Goal: Task Accomplishment & Management: Manage account settings

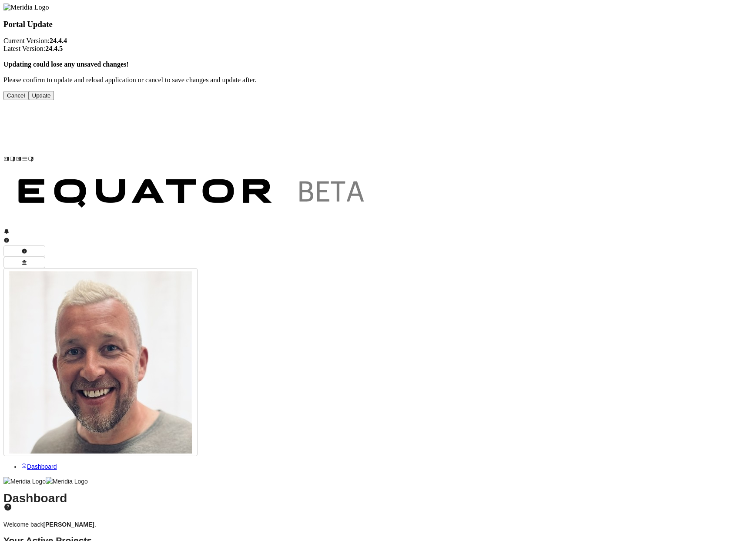
click at [54, 100] on button "Update" at bounding box center [42, 95] width 26 height 9
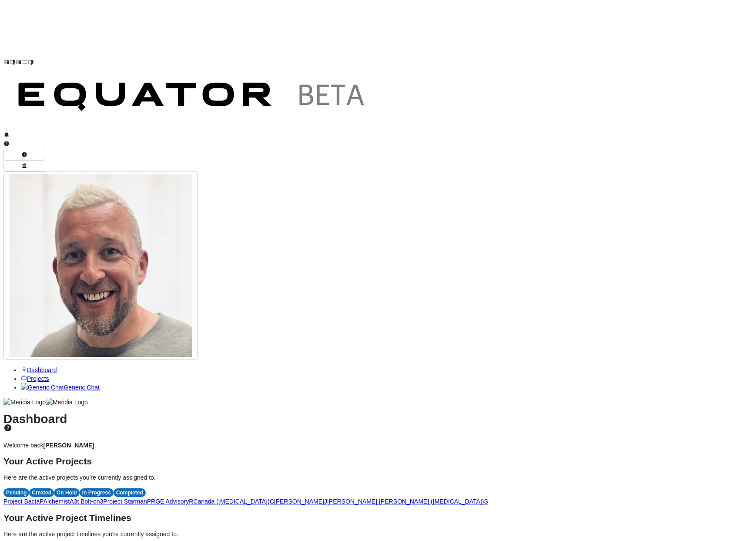
click at [327, 498] on span "J" at bounding box center [325, 501] width 3 height 7
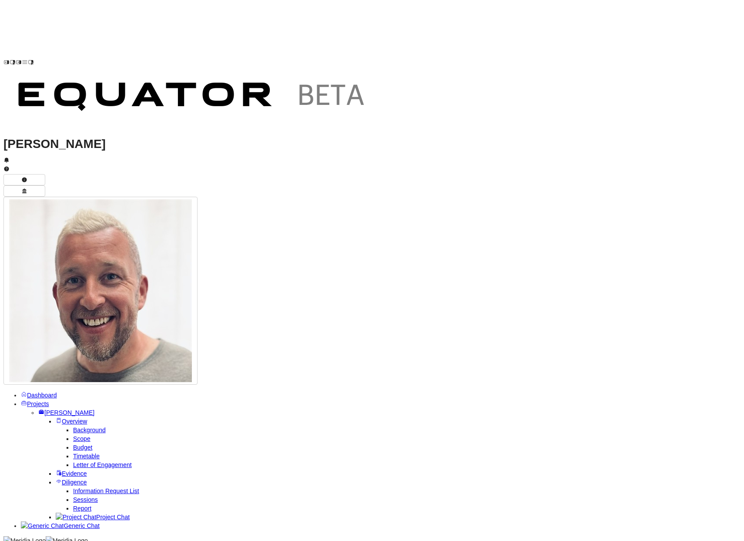
click at [49, 400] on span "Projects" at bounding box center [38, 403] width 22 height 7
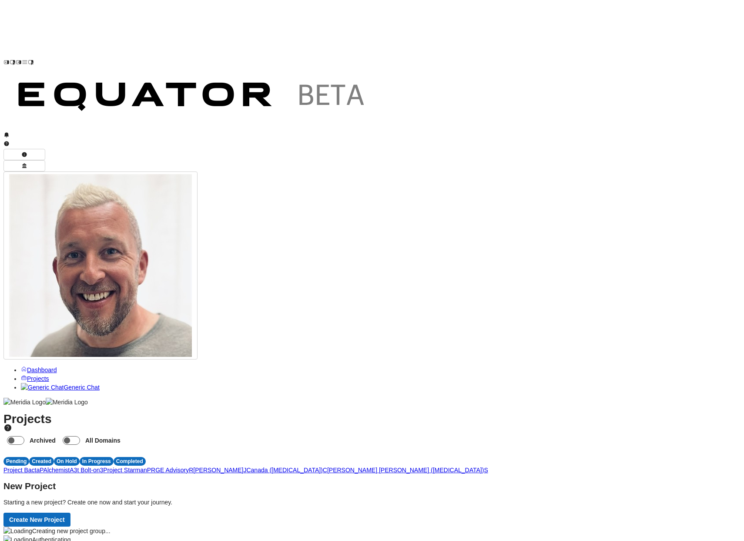
click at [104, 466] on span "3" at bounding box center [101, 469] width 3 height 7
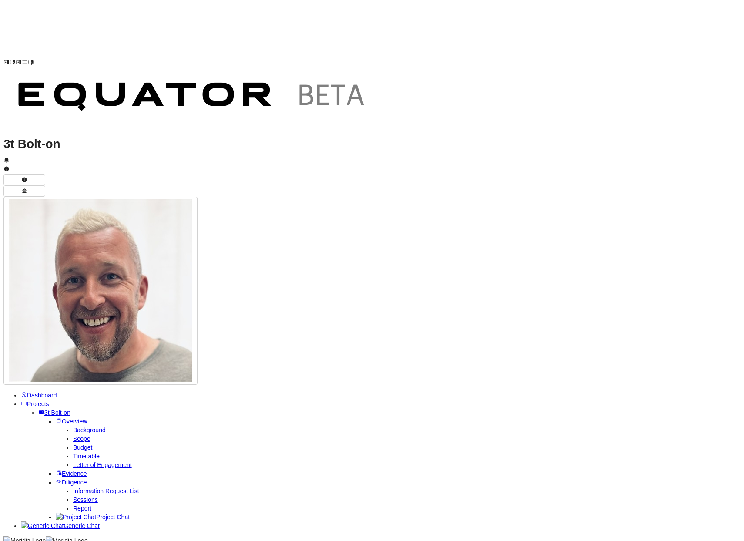
click at [390, 81] on div "In Progress" at bounding box center [388, 77] width 34 height 9
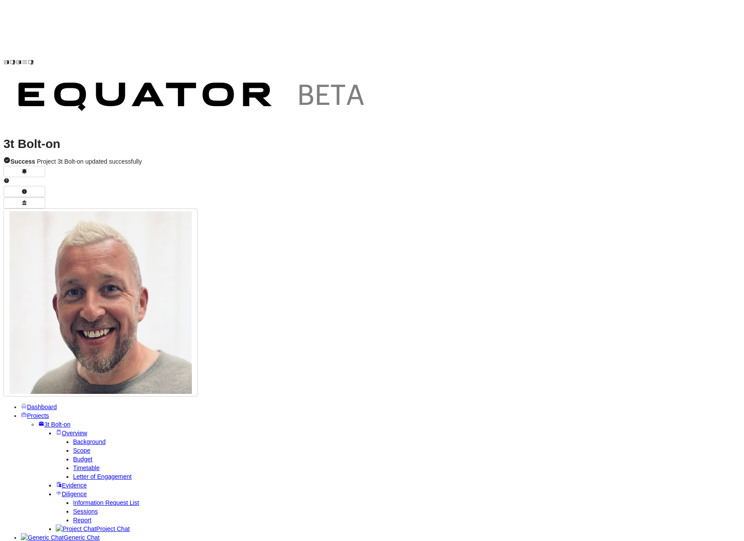
click at [49, 412] on span "Projects" at bounding box center [38, 415] width 22 height 7
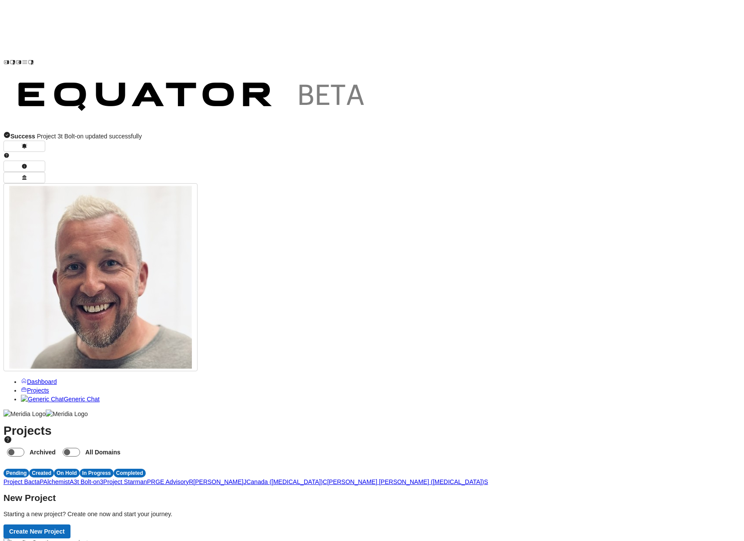
click at [488, 478] on span "S" at bounding box center [486, 481] width 4 height 7
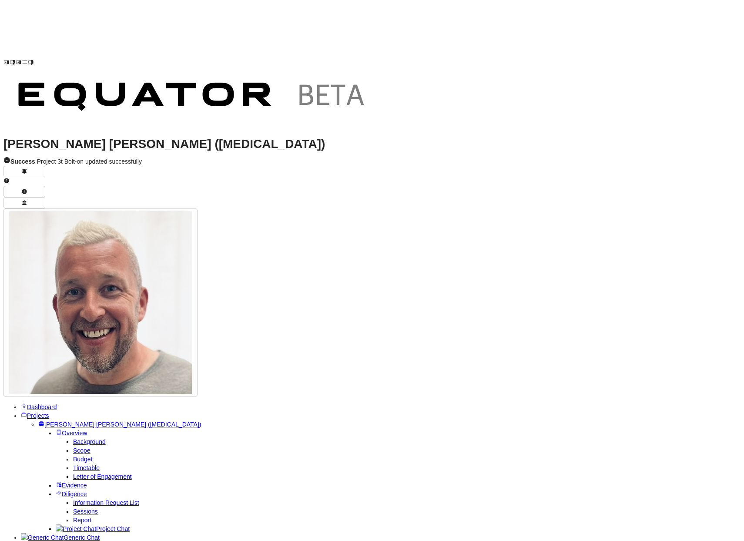
click at [419, 74] on div "Completed" at bounding box center [409, 77] width 32 height 9
click at [47, 412] on span "Projects" at bounding box center [38, 415] width 22 height 7
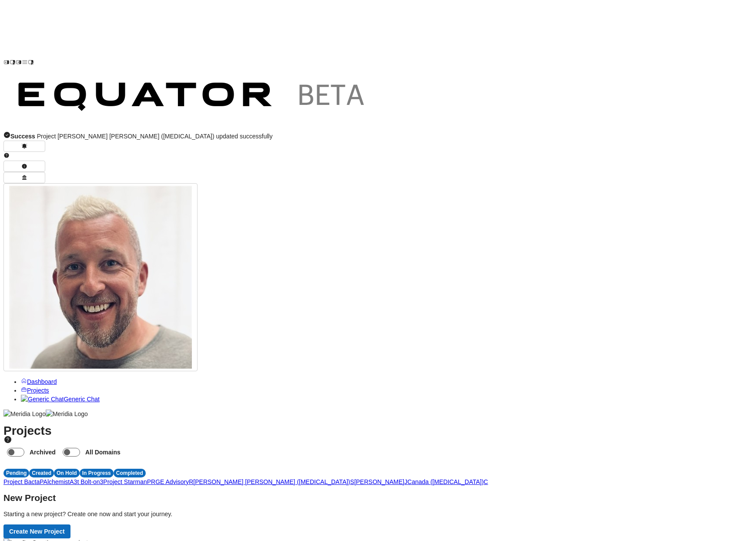
click at [407, 478] on span "J" at bounding box center [405, 481] width 3 height 7
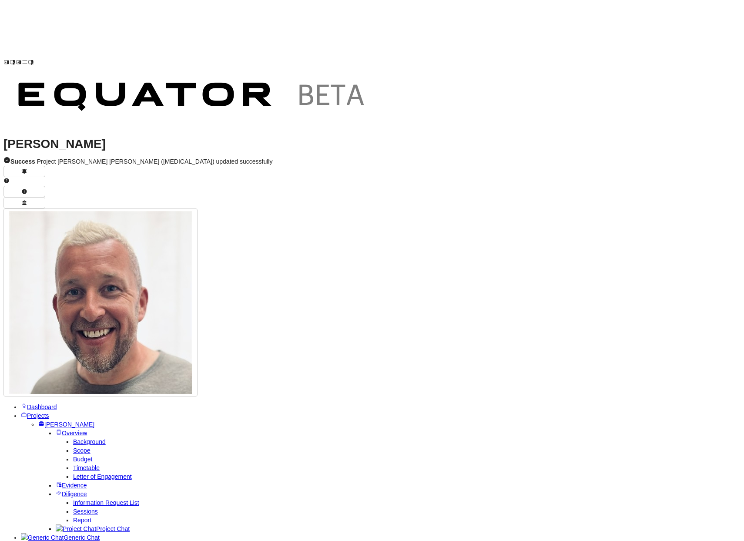
scroll to position [188, 0]
drag, startPoint x: 625, startPoint y: 518, endPoint x: 594, endPoint y: 519, distance: 30.5
copy strong "[PERSON_NAME]"
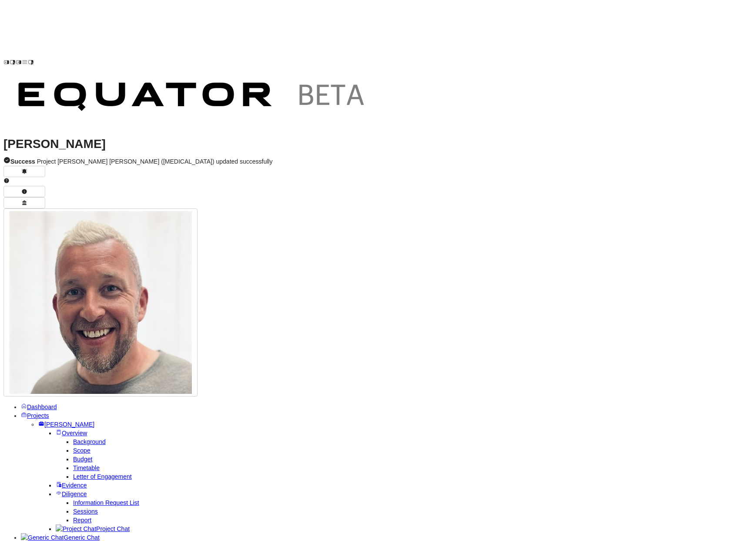
paste input "**********"
type input "**********"
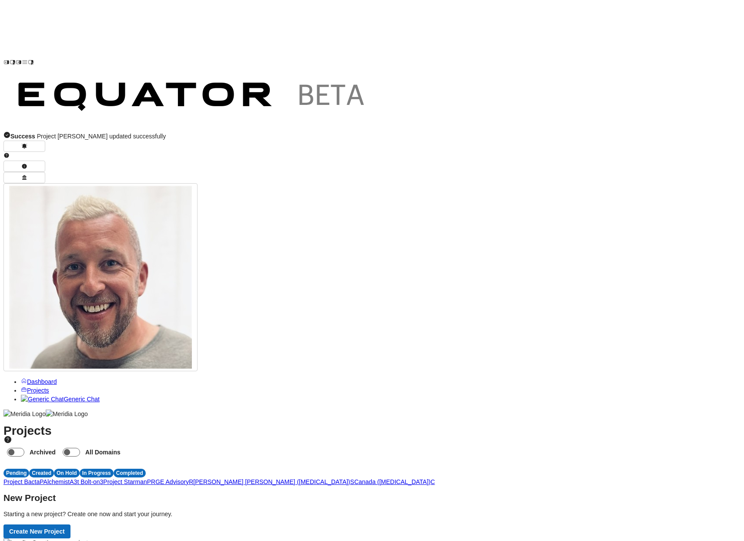
click at [39, 378] on span "Dashboard" at bounding box center [42, 381] width 30 height 7
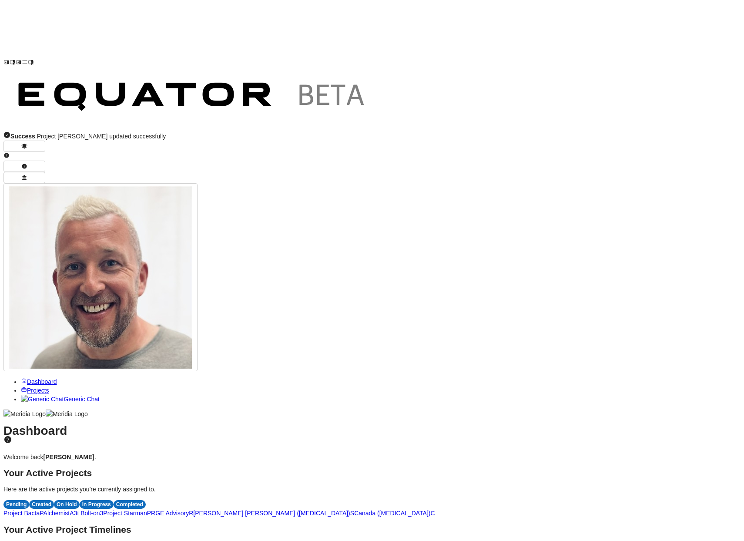
click at [104, 510] on span "3" at bounding box center [101, 513] width 3 height 7
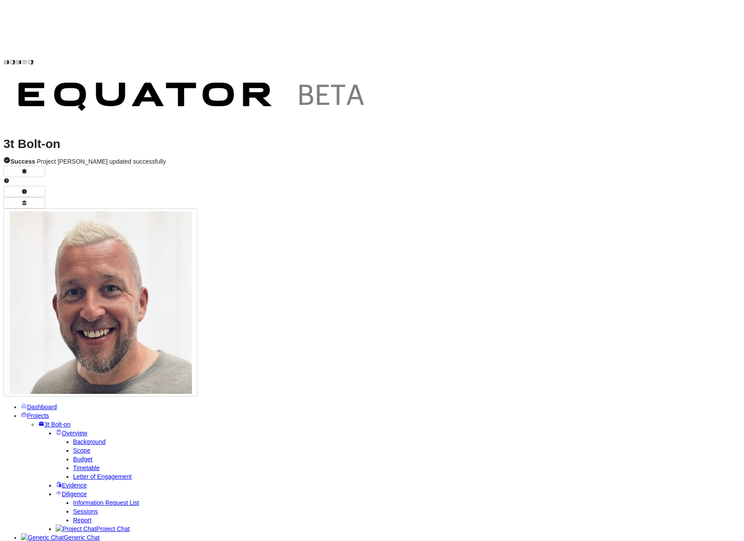
click at [96, 525] on span "Project Chat" at bounding box center [113, 528] width 34 height 7
type textarea "**********"
drag, startPoint x: 693, startPoint y: 532, endPoint x: 639, endPoint y: 530, distance: 54.4
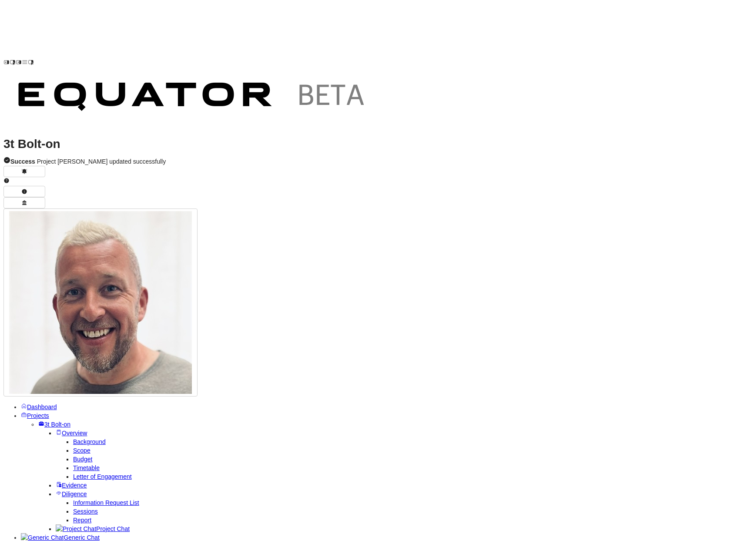
click at [37, 412] on span "Projects" at bounding box center [38, 415] width 22 height 7
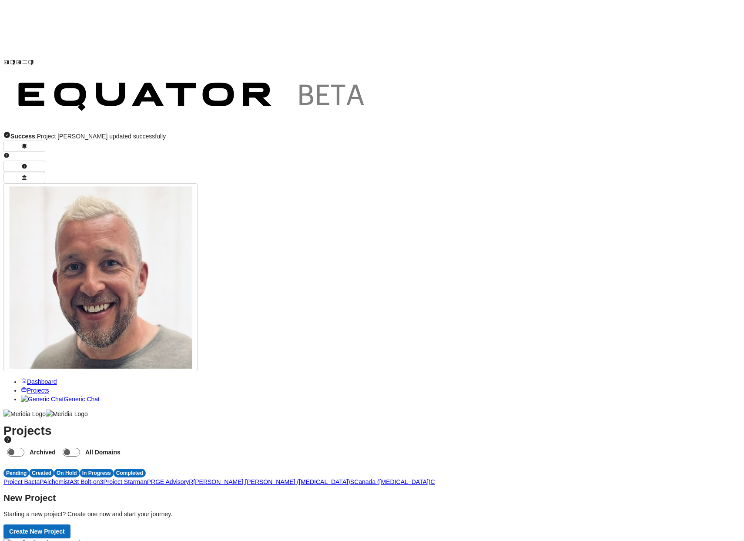
click at [31, 378] on link "Dashboard" at bounding box center [39, 381] width 36 height 7
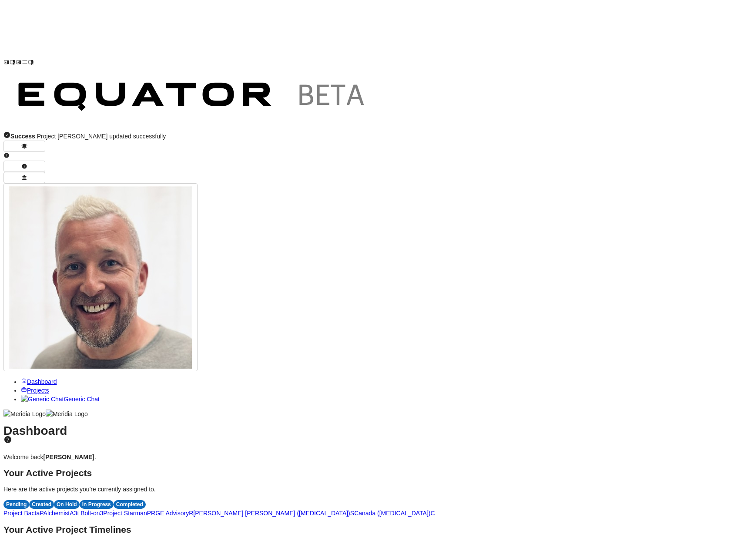
scroll to position [2, 0]
click at [107, 377] on ul "Dashboard Projects Generic Chat" at bounding box center [371, 390] width 737 height 26
